Goal: Learn about a topic

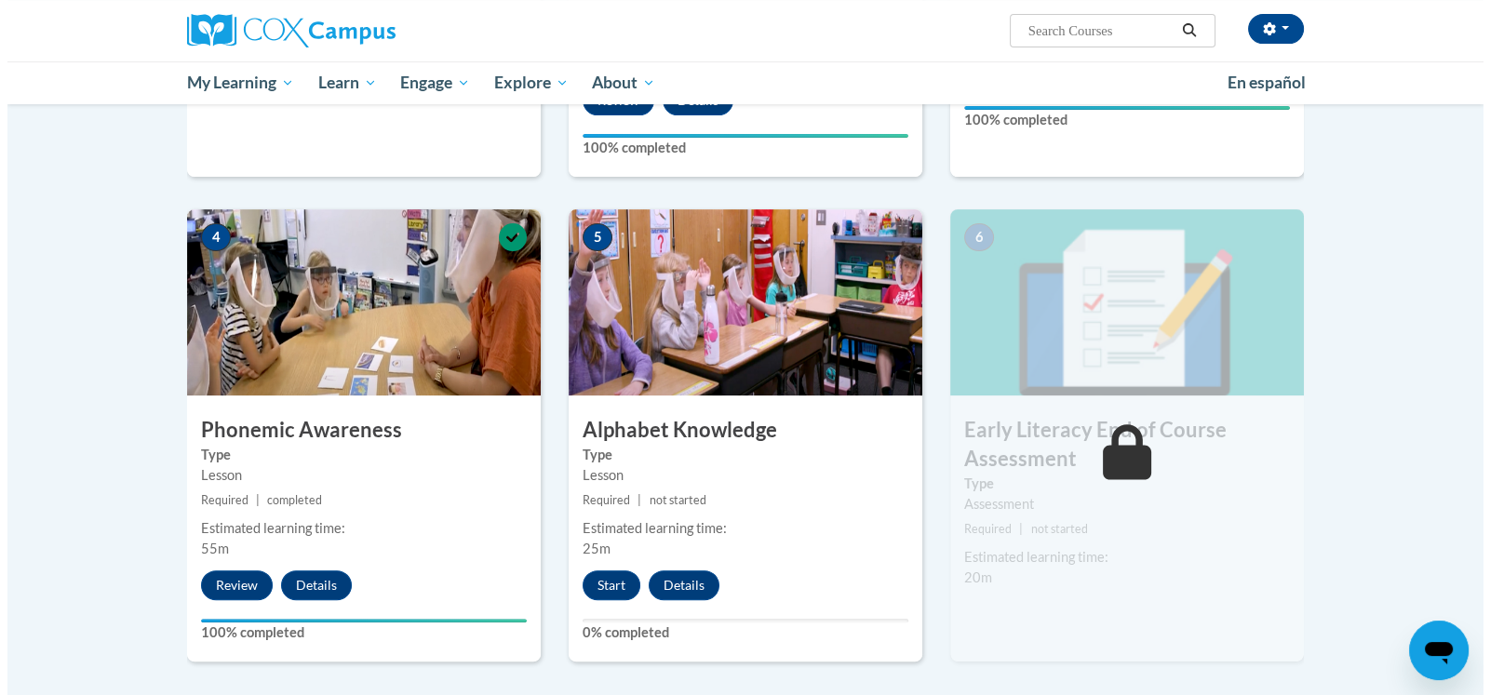
scroll to position [806, 0]
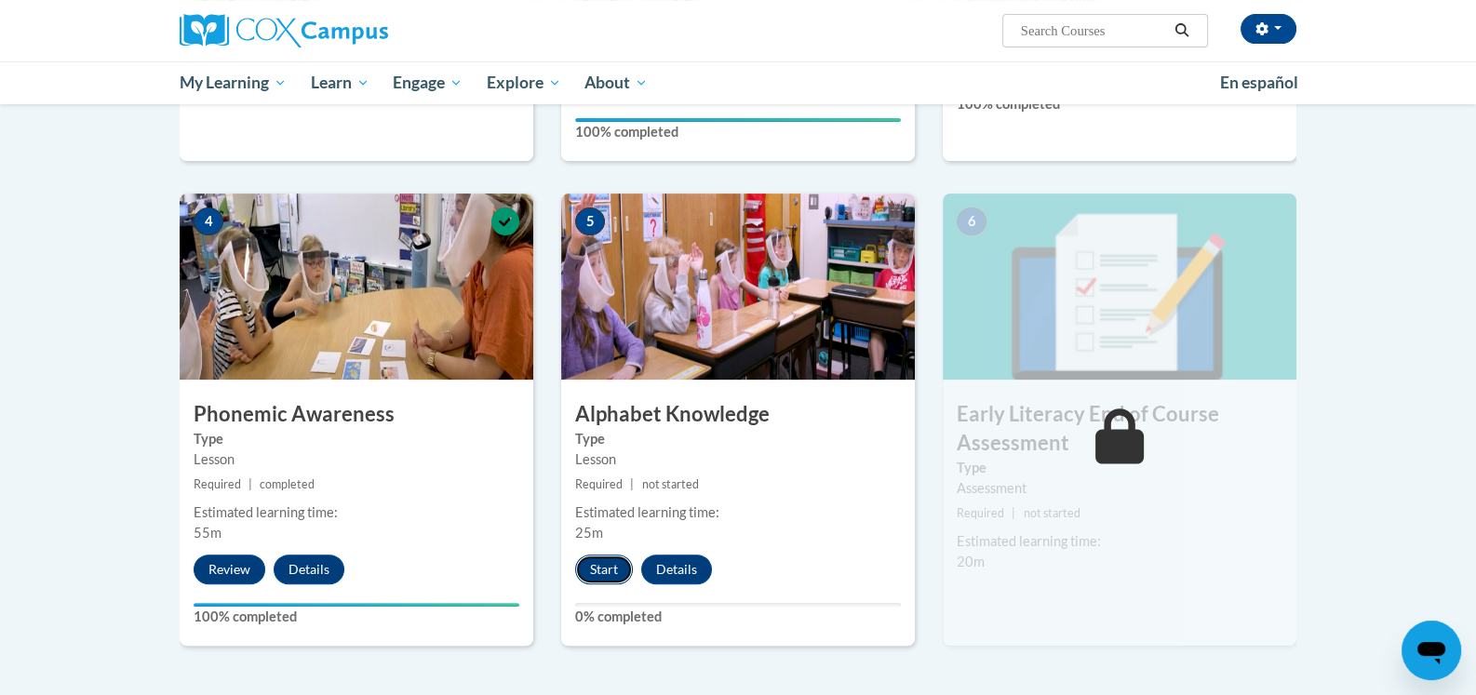
click at [597, 568] on button "Start" at bounding box center [604, 570] width 58 height 30
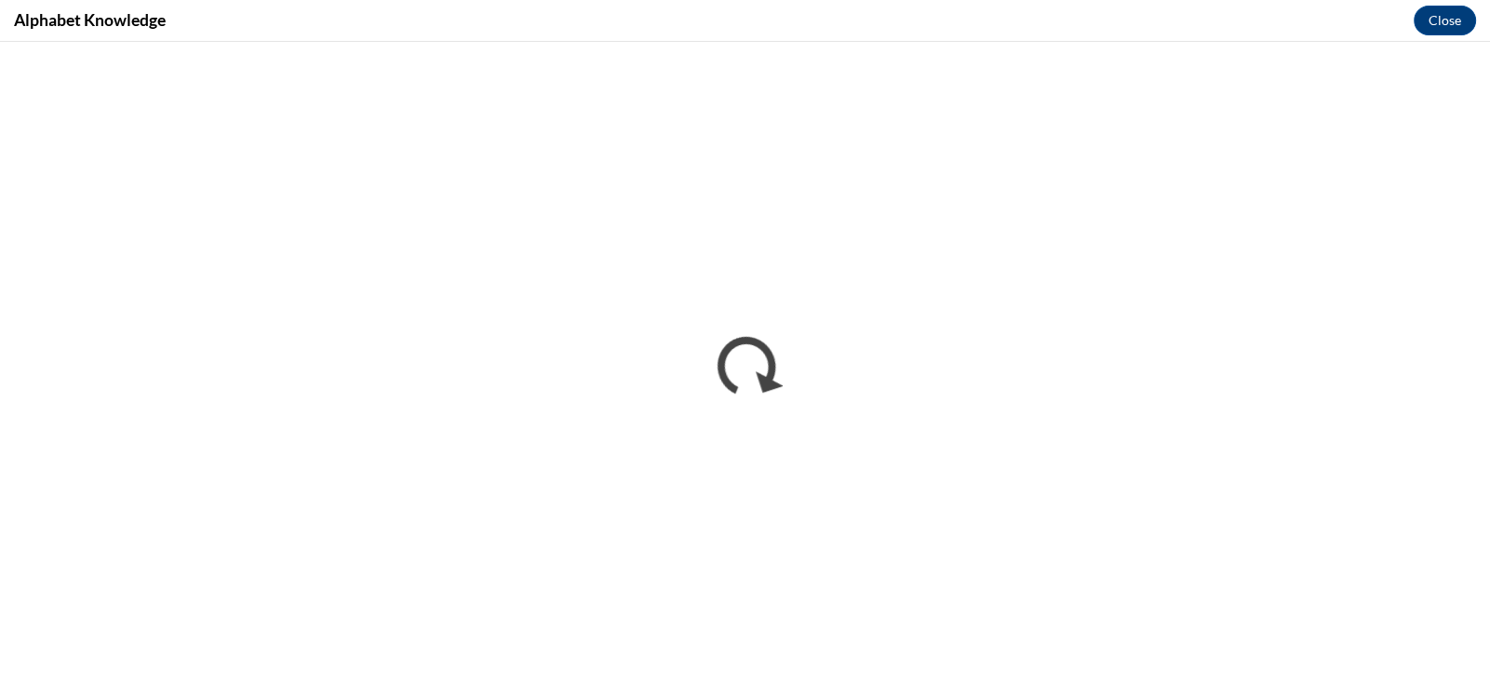
scroll to position [0, 0]
